Goal: Information Seeking & Learning: Learn about a topic

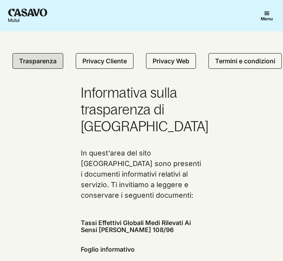
click at [29, 10] on img "Homepage" at bounding box center [27, 16] width 43 height 18
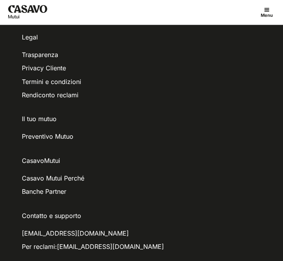
scroll to position [1586, 0]
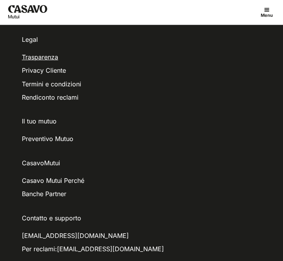
click at [51, 53] on link "Trasparenza" at bounding box center [40, 57] width 36 height 8
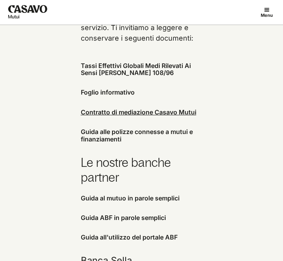
scroll to position [159, 0]
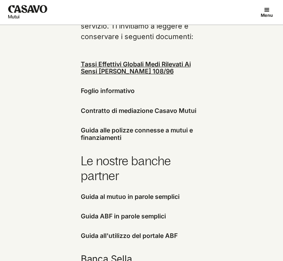
click at [128, 66] on link "Tassi Effettivi Globali Medi Rilevati Ai Sensi [PERSON_NAME] 108/96" at bounding box center [136, 67] width 110 height 15
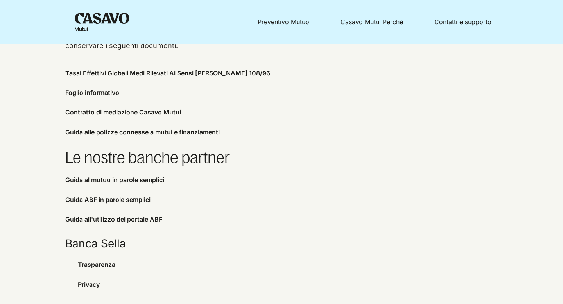
scroll to position [106, 0]
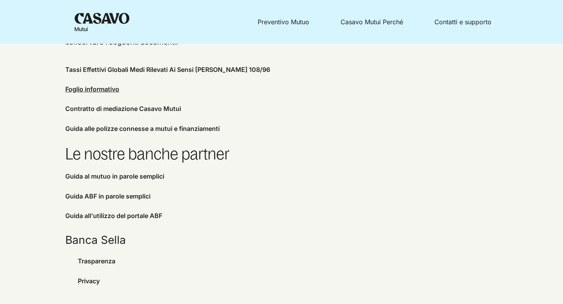
click at [98, 89] on link "Foglio informativo" at bounding box center [92, 89] width 54 height 8
click at [151, 106] on link "Contratto di mediazione Casavo Mutui" at bounding box center [123, 109] width 116 height 8
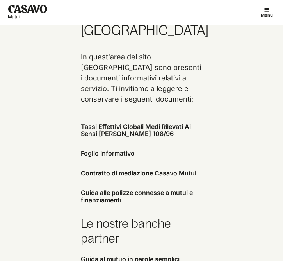
scroll to position [93, 0]
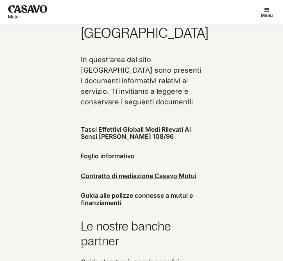
click at [113, 174] on link "Contratto di mediazione Casavo Mutui" at bounding box center [139, 176] width 116 height 8
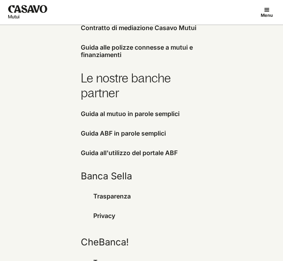
scroll to position [0, 0]
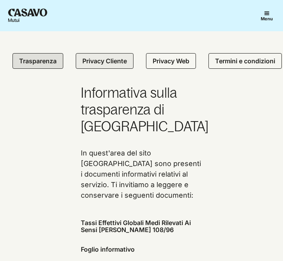
click at [111, 56] on div "Privacy Cliente" at bounding box center [105, 61] width 58 height 16
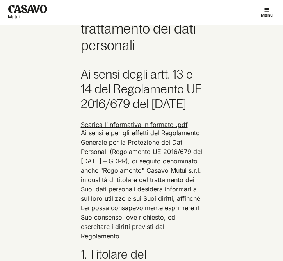
scroll to position [82, 0]
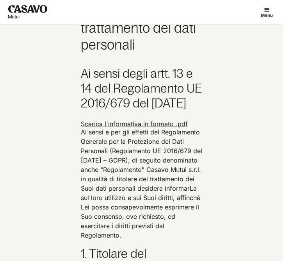
click at [116, 127] on link "Scarica l'informativa in formato .pdf" at bounding box center [134, 123] width 107 height 7
